Goal: Task Accomplishment & Management: Use online tool/utility

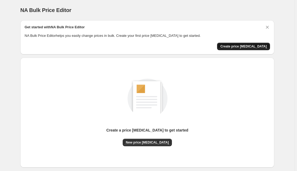
click at [248, 46] on span "Create price [MEDICAL_DATA]" at bounding box center [243, 46] width 47 height 4
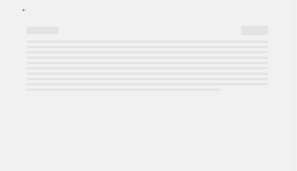
select select "percentage"
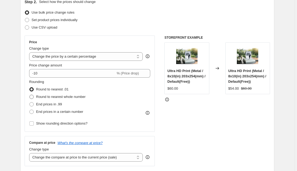
scroll to position [64, 0]
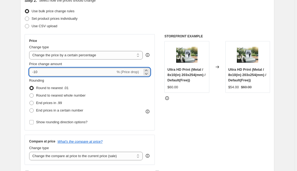
drag, startPoint x: 52, startPoint y: 73, endPoint x: 35, endPoint y: 73, distance: 17.4
click at [35, 73] on input "-10" at bounding box center [72, 72] width 86 height 9
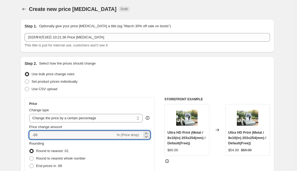
scroll to position [0, 0]
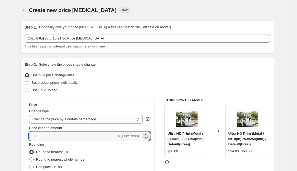
type input "-20"
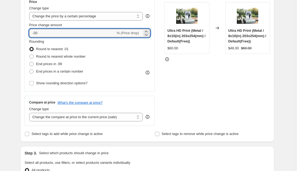
scroll to position [107, 0]
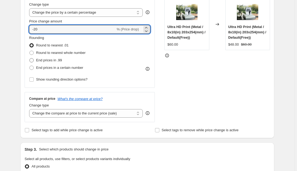
click at [47, 60] on span "End prices in .99" at bounding box center [49, 60] width 26 height 4
click at [30, 59] on input "End prices in .99" at bounding box center [29, 58] width 0 height 0
radio input "true"
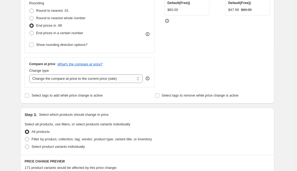
scroll to position [150, 0]
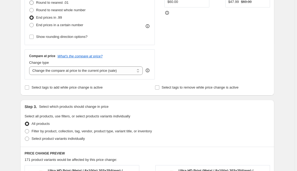
click at [50, 2] on span "Round to nearest .01" at bounding box center [52, 3] width 32 height 4
click at [30, 1] on input "Round to nearest .01" at bounding box center [29, 1] width 0 height 0
radio input "true"
drag, startPoint x: 13, startPoint y: 47, endPoint x: 24, endPoint y: 54, distance: 12.8
click at [24, 54] on div "Create new price change job. This page is ready Create new price change job Dra…" at bounding box center [147, 119] width 295 height 538
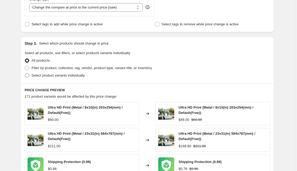
scroll to position [214, 0]
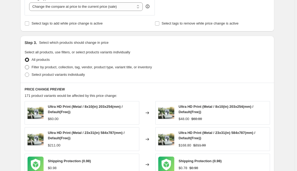
click at [31, 67] on label "Filter by product, collection, tag, vendor, product type, variant title, or inv…" at bounding box center [88, 67] width 127 height 7
click at [25, 66] on input "Filter by product, collection, tag, vendor, product type, variant title, or inv…" at bounding box center [25, 65] width 0 height 0
radio input "true"
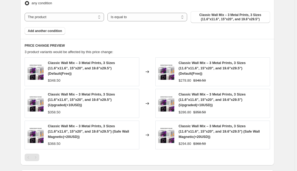
scroll to position [257, 0]
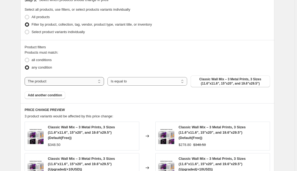
click at [78, 81] on select "The product The product's collection The product's vendor The product's type Th…" at bounding box center [64, 81] width 79 height 9
select select "collection"
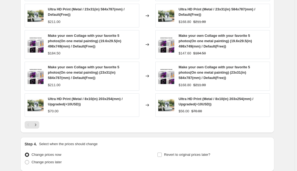
scroll to position [406, 0]
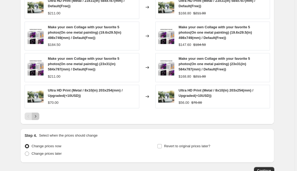
click at [37, 116] on icon "Next" at bounding box center [35, 116] width 5 height 5
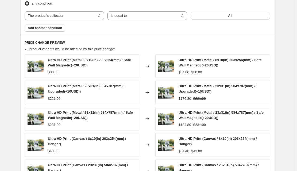
scroll to position [385, 0]
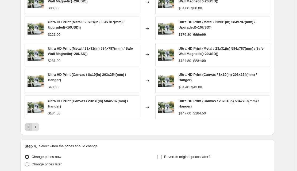
click at [30, 125] on icon "Previous" at bounding box center [28, 127] width 5 height 5
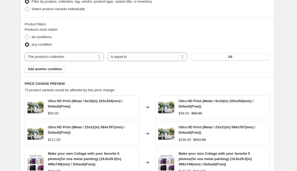
scroll to position [278, 0]
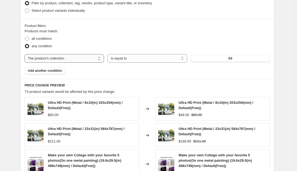
click at [63, 61] on select "The product The product's collection The product's vendor The product's type Th…" at bounding box center [64, 58] width 79 height 9
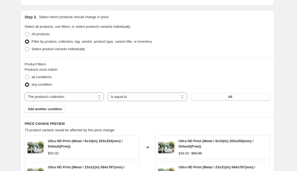
scroll to position [235, 0]
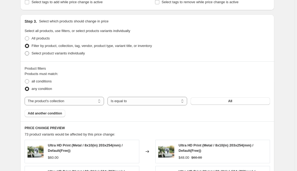
click at [29, 53] on span at bounding box center [27, 53] width 4 height 4
click at [25, 52] on input "Select product variants individually" at bounding box center [25, 51] width 0 height 0
radio input "true"
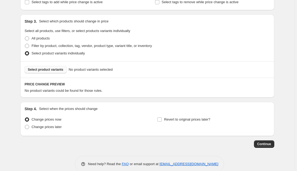
click at [56, 68] on span "Select product variants" at bounding box center [46, 70] width 36 height 4
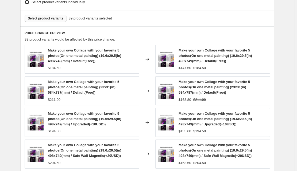
scroll to position [385, 0]
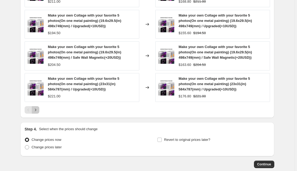
click at [38, 107] on icon "Next" at bounding box center [35, 109] width 5 height 5
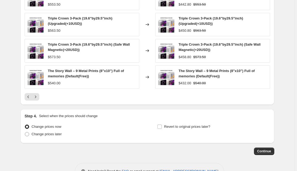
scroll to position [377, 0]
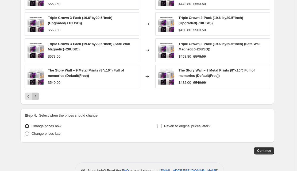
click at [38, 95] on icon "Next" at bounding box center [35, 96] width 5 height 5
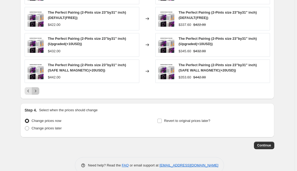
click at [37, 89] on icon "Next" at bounding box center [35, 91] width 5 height 5
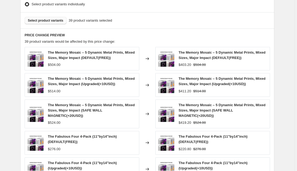
scroll to position [334, 0]
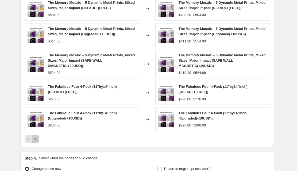
click at [38, 137] on icon "Next" at bounding box center [35, 139] width 5 height 5
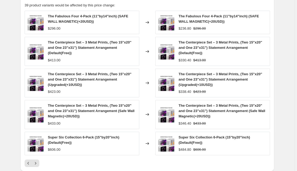
scroll to position [402, 0]
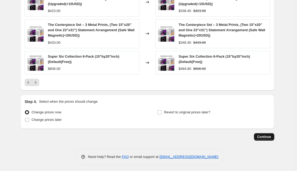
click at [258, 133] on button "Continue" at bounding box center [264, 136] width 20 height 7
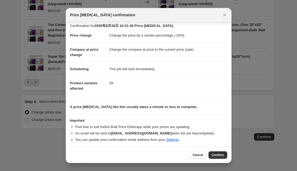
scroll to position [3, 0]
click at [221, 156] on span "Confirm" at bounding box center [218, 155] width 12 height 4
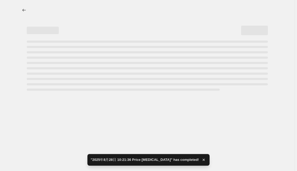
select select "percentage"
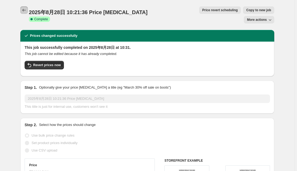
click at [24, 8] on icon "Price change jobs" at bounding box center [23, 9] width 5 height 5
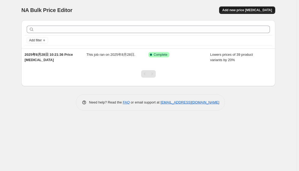
click at [243, 9] on span "Add new price [MEDICAL_DATA]" at bounding box center [247, 10] width 50 height 4
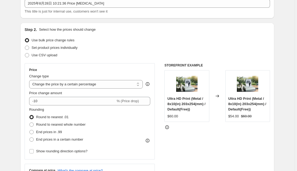
scroll to position [43, 0]
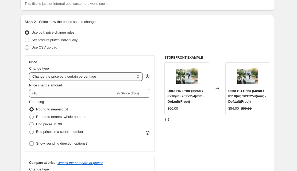
click at [87, 77] on select "Change the price to a certain amount Change the price by a certain amount Chang…" at bounding box center [86, 76] width 114 height 9
click at [78, 75] on select "Change the price to a certain amount Change the price by a certain amount Chang…" at bounding box center [86, 76] width 114 height 9
click at [30, 72] on select "Change the price to a certain amount Change the price by a certain amount Chang…" at bounding box center [86, 76] width 114 height 9
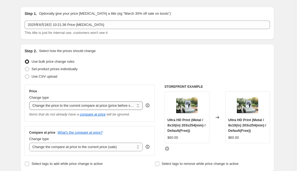
scroll to position [0, 0]
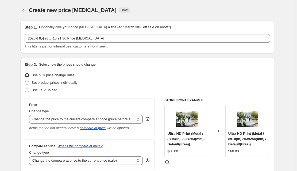
click at [62, 117] on select "Change the price to a certain amount Change the price by a certain amount Chang…" at bounding box center [86, 119] width 114 height 9
click at [91, 116] on select "Change the price to a certain amount Change the price by a certain amount Chang…" at bounding box center [86, 119] width 114 height 9
click at [75, 118] on select "Change the price to a certain amount Change the price by a certain amount Chang…" at bounding box center [86, 119] width 114 height 9
select select "no_change"
click at [30, 115] on select "Change the price to a certain amount Change the price by a certain amount Chang…" at bounding box center [86, 119] width 114 height 9
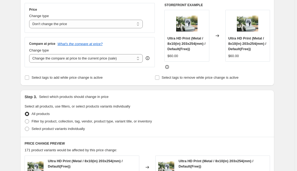
scroll to position [107, 0]
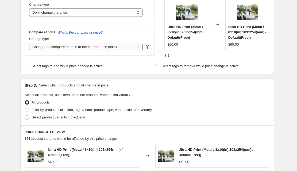
click at [88, 47] on select "Change the compare at price to the current price (sale) Change the compare at p…" at bounding box center [86, 47] width 114 height 9
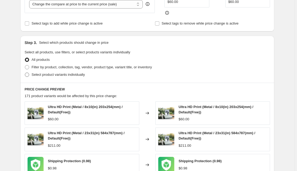
click at [47, 75] on span "Select product variants individually" at bounding box center [58, 75] width 53 height 4
click at [25, 73] on input "Select product variants individually" at bounding box center [25, 73] width 0 height 0
radio input "true"
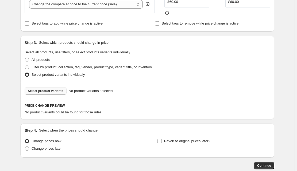
click at [58, 91] on span "Select product variants" at bounding box center [46, 91] width 36 height 4
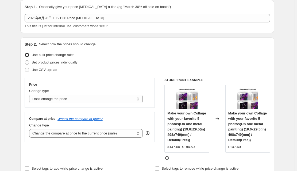
scroll to position [21, 0]
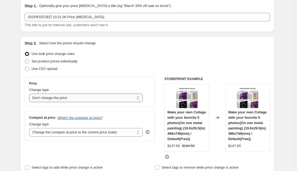
click at [52, 99] on select "Change the price to a certain amount Change the price by a certain amount Chang…" at bounding box center [86, 98] width 114 height 9
click at [77, 96] on select "Change the price to a certain amount Change the price by a certain amount Chang…" at bounding box center [86, 98] width 114 height 9
select select "ecap"
click at [30, 94] on select "Change the price to a certain amount Change the price by a certain amount Chang…" at bounding box center [86, 98] width 114 height 9
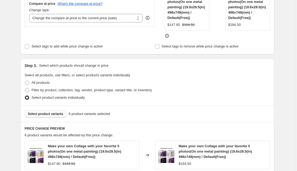
scroll to position [171, 0]
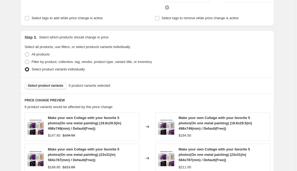
click at [52, 85] on span "Select product variants" at bounding box center [46, 86] width 36 height 4
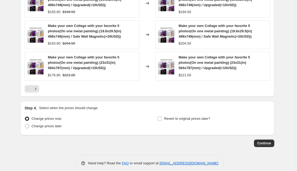
scroll to position [364, 0]
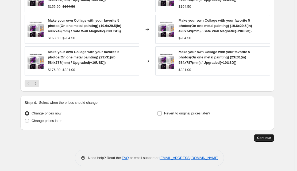
click at [264, 136] on span "Continue" at bounding box center [264, 138] width 14 height 4
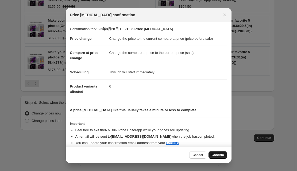
click at [223, 155] on span "Confirm" at bounding box center [218, 155] width 12 height 4
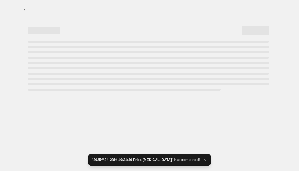
select select "ecap"
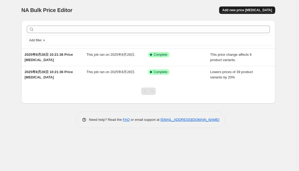
click at [244, 8] on button "Add new price [MEDICAL_DATA]" at bounding box center [247, 9] width 56 height 7
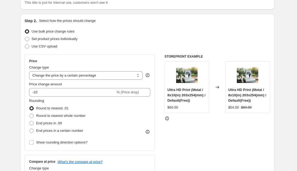
scroll to position [43, 0]
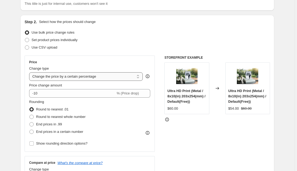
click at [72, 78] on select "Change the price to a certain amount Change the price by a certain amount Chang…" at bounding box center [86, 76] width 114 height 9
select select "ecap"
click at [30, 72] on select "Change the price to a certain amount Change the price by a certain amount Chang…" at bounding box center [86, 76] width 114 height 9
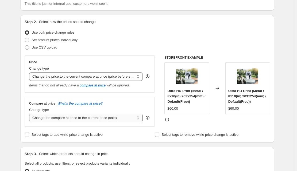
click at [68, 118] on select "Change the compare at price to the current price (sale) Change the compare at p…" at bounding box center [86, 118] width 114 height 9
click at [88, 118] on select "Change the compare at price to the current price (sale) Change the compare at p…" at bounding box center [86, 118] width 114 height 9
click at [30, 114] on select "Change the compare at price to the current price (sale) Change the compare at p…" at bounding box center [86, 118] width 114 height 9
click at [65, 75] on select "Change the price to a certain amount Change the price by a certain amount Chang…" at bounding box center [86, 76] width 114 height 9
click at [72, 78] on select "Change the price to a certain amount Change the price by a certain amount Chang…" at bounding box center [86, 76] width 114 height 9
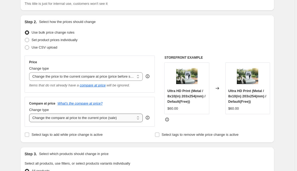
click at [58, 116] on select "Change the compare at price to the current price (sale) Change the compare at p…" at bounding box center [86, 118] width 114 height 9
click at [57, 119] on select "Change the compare at price to the current price (sale) Change the compare at p…" at bounding box center [86, 118] width 114 height 9
select select "no_change"
click at [30, 114] on select "Change the compare at price to the current price (sale) Change the compare at p…" at bounding box center [86, 118] width 114 height 9
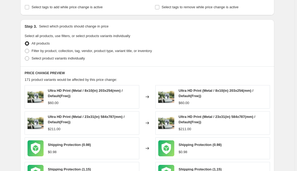
scroll to position [128, 0]
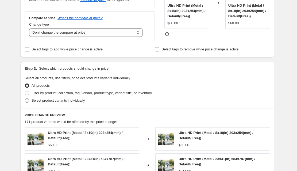
click at [48, 103] on span "Select product variants individually" at bounding box center [58, 101] width 53 height 4
click at [25, 99] on input "Select product variants individually" at bounding box center [25, 99] width 0 height 0
radio input "true"
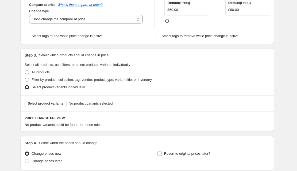
scroll to position [142, 0]
click at [54, 104] on span "Select product variants" at bounding box center [46, 104] width 36 height 4
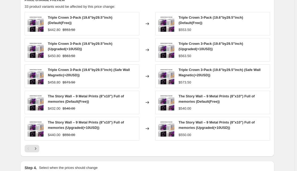
scroll to position [305, 0]
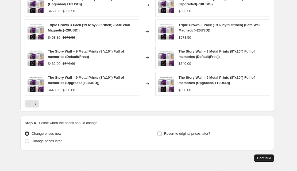
click at [262, 155] on button "Continue" at bounding box center [264, 158] width 20 height 7
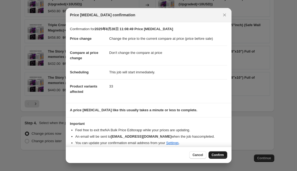
click at [219, 153] on span "Confirm" at bounding box center [218, 155] width 12 height 4
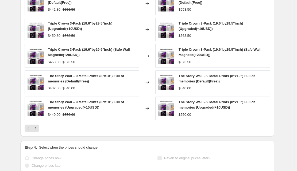
select select "ecap"
select select "no_change"
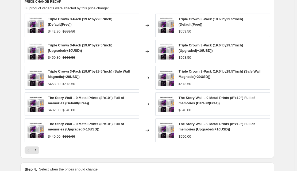
scroll to position [0, 0]
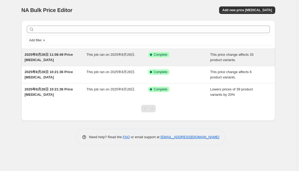
click at [48, 56] on span "2025年8月28日 11:08:49 Price [MEDICAL_DATA]" at bounding box center [49, 57] width 48 height 9
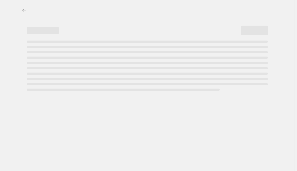
select select "ecap"
select select "no_change"
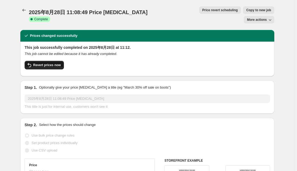
click at [50, 63] on span "Revert prices now" at bounding box center [47, 65] width 28 height 4
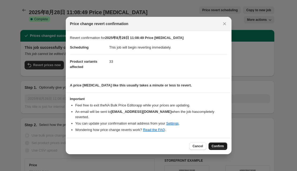
click at [220, 144] on span "Confirm" at bounding box center [218, 146] width 12 height 4
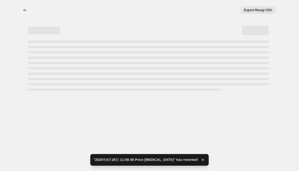
select select "ecap"
select select "no_change"
